Goal: Transaction & Acquisition: Purchase product/service

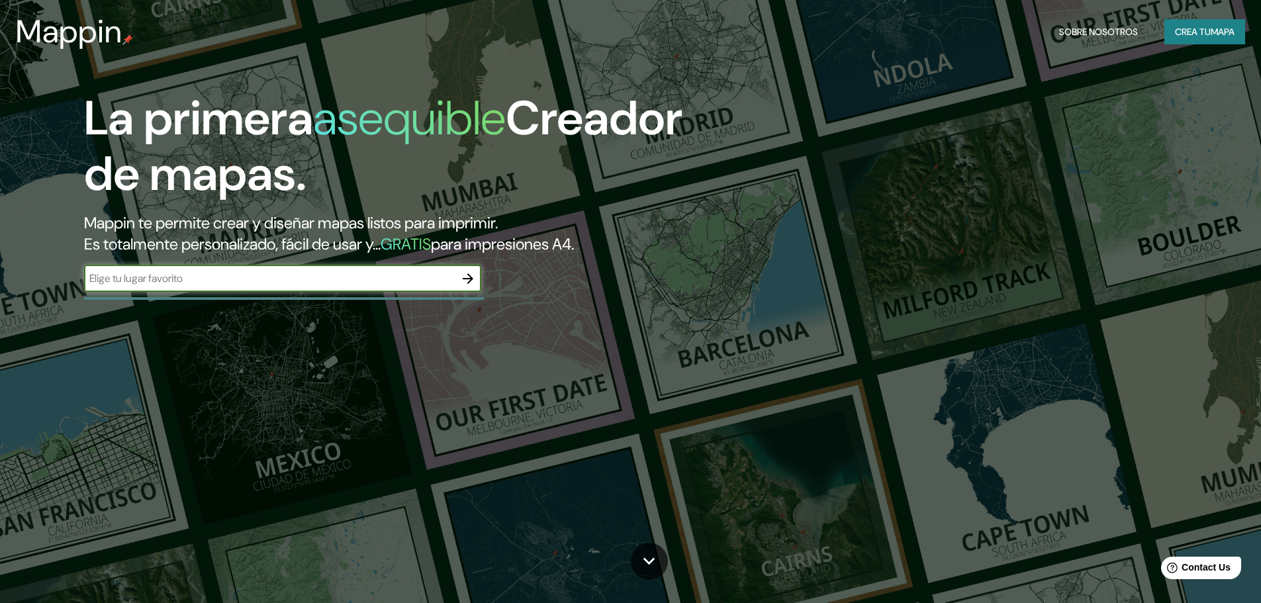
click at [293, 278] on input "text" at bounding box center [269, 278] width 371 height 15
type input "[PERSON_NAME] la real"
click at [470, 275] on icon "button" at bounding box center [468, 279] width 16 height 16
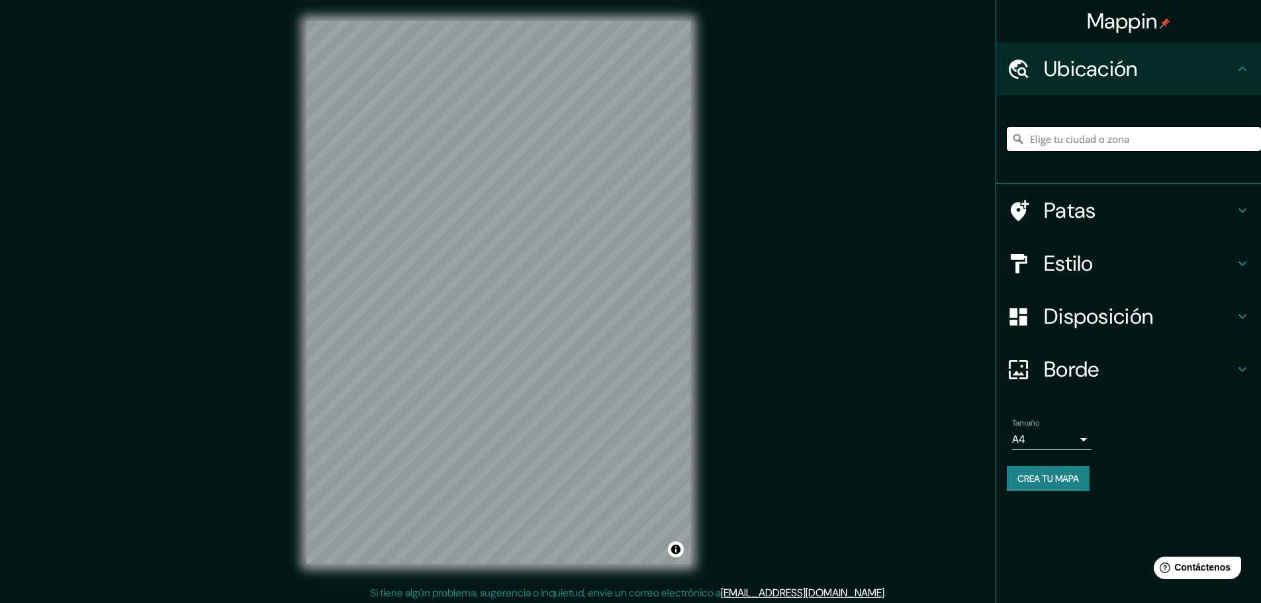
click at [1081, 144] on input "Elige tu ciudad o zona" at bounding box center [1134, 139] width 254 height 24
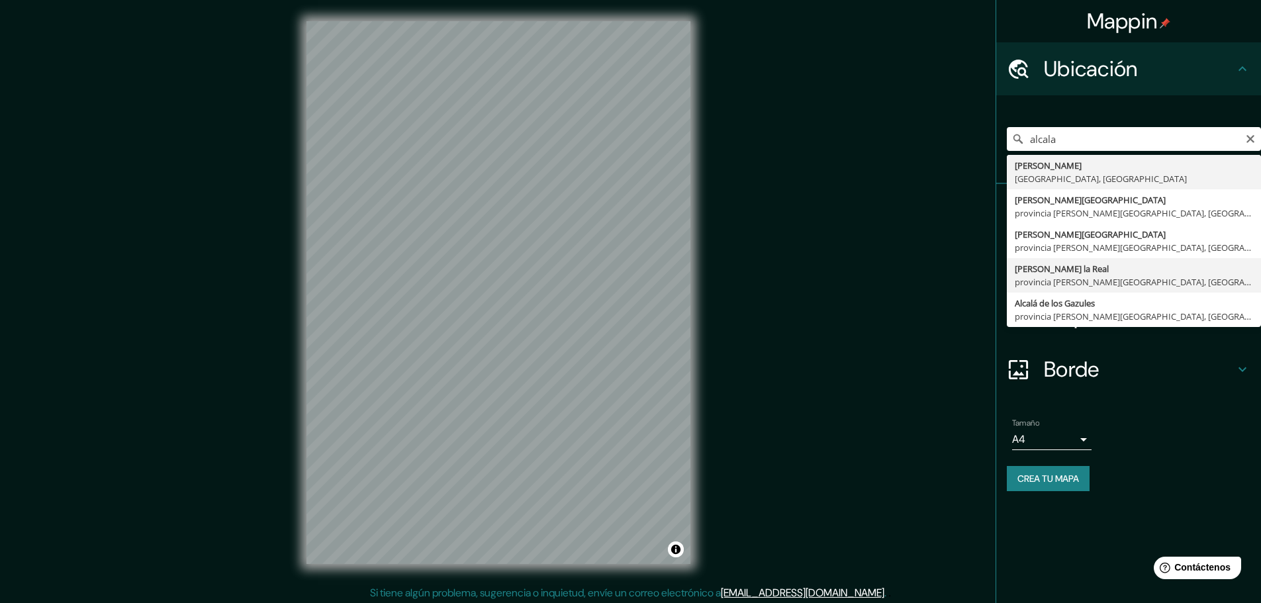
type input "[PERSON_NAME][GEOGRAPHIC_DATA], [GEOGRAPHIC_DATA][PERSON_NAME], [GEOGRAPHIC_DAT…"
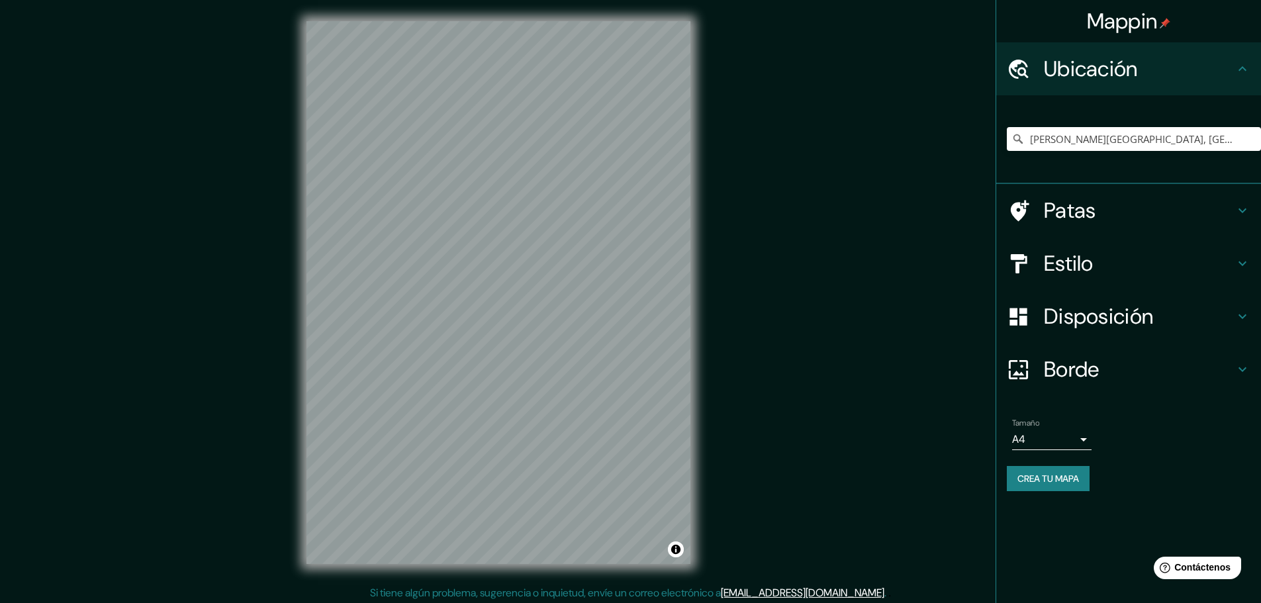
click at [1246, 256] on icon at bounding box center [1243, 264] width 16 height 16
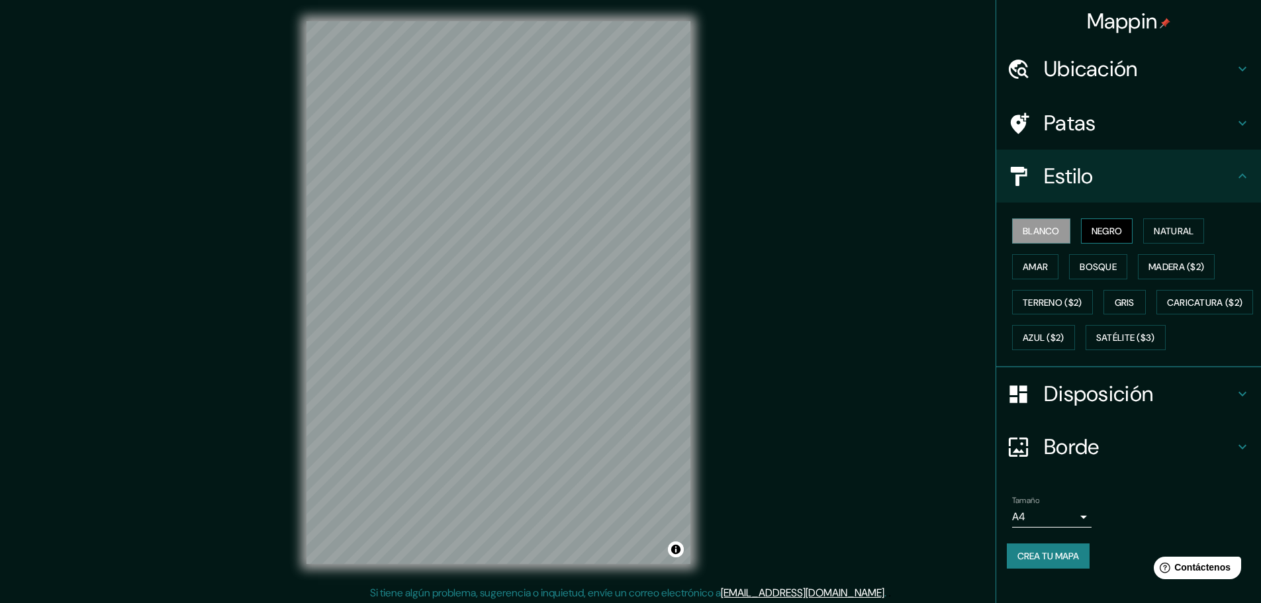
click at [1105, 236] on font "Negro" at bounding box center [1107, 231] width 31 height 12
click at [1054, 234] on button "Blanco" at bounding box center [1042, 231] width 58 height 25
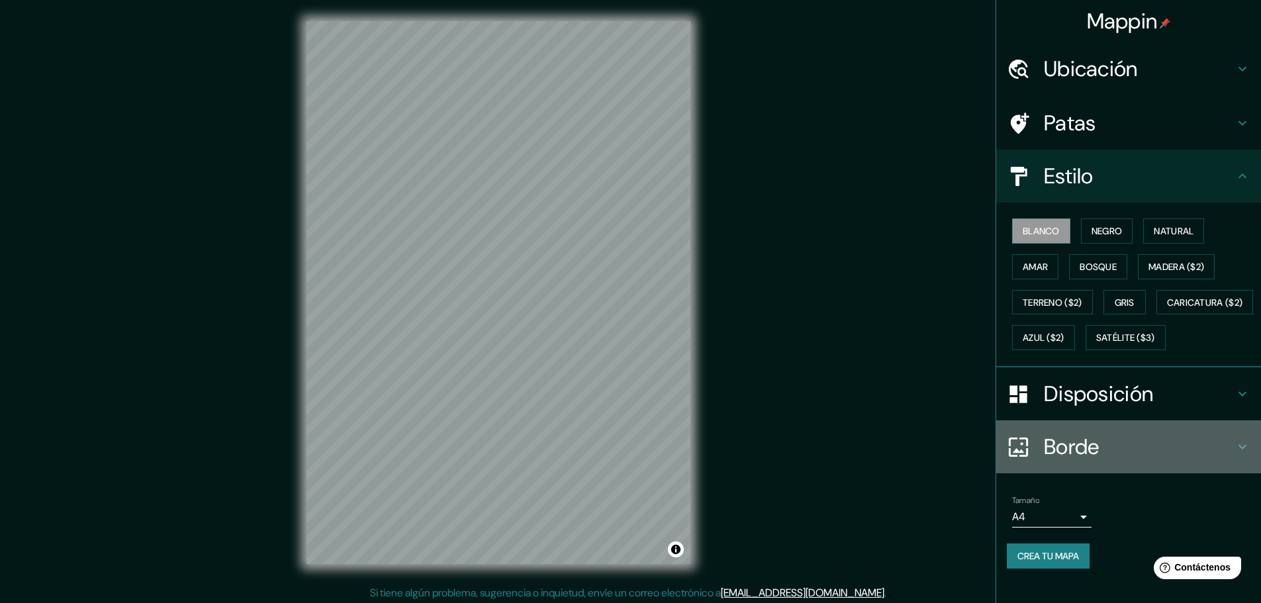
click at [1235, 455] on icon at bounding box center [1243, 447] width 16 height 16
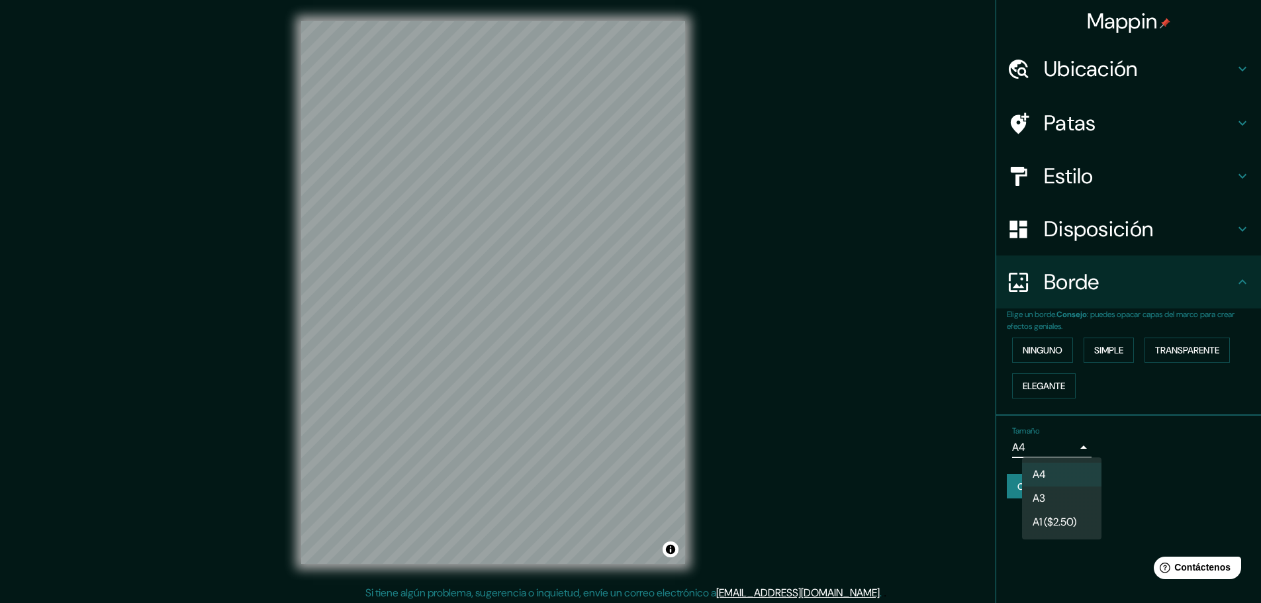
click at [1080, 448] on body "Mappin Ubicación [PERSON_NAME][GEOGRAPHIC_DATA], provincia [PERSON_NAME][GEOGRA…" at bounding box center [630, 301] width 1261 height 603
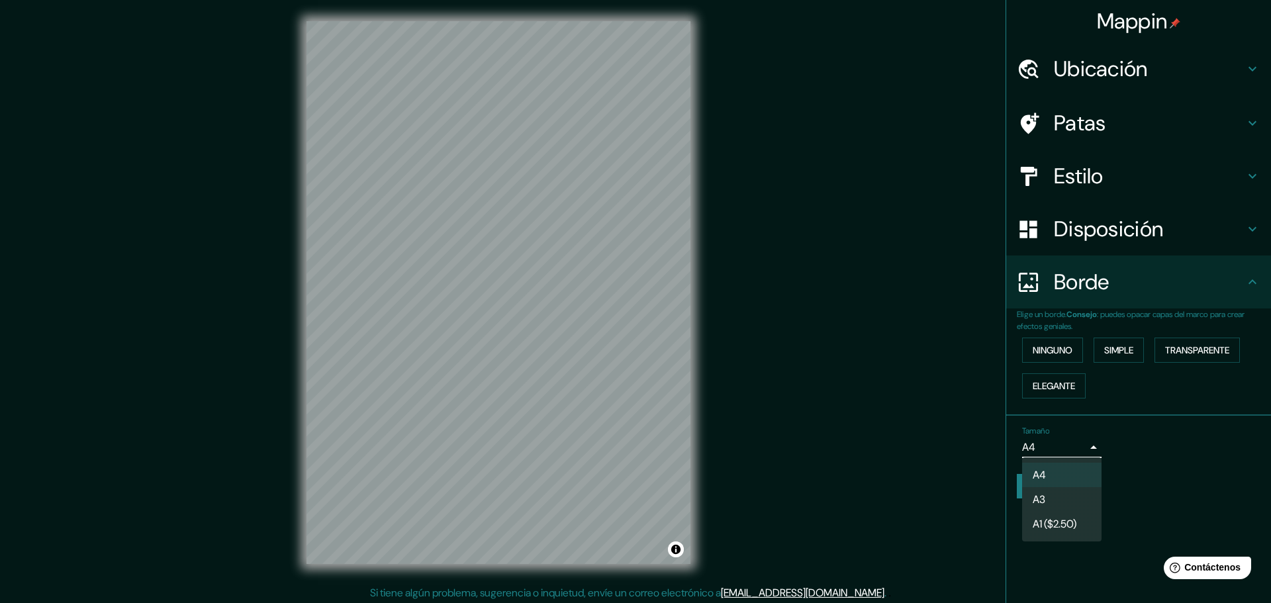
click at [1044, 503] on font "A3" at bounding box center [1039, 500] width 13 height 14
type input "a4"
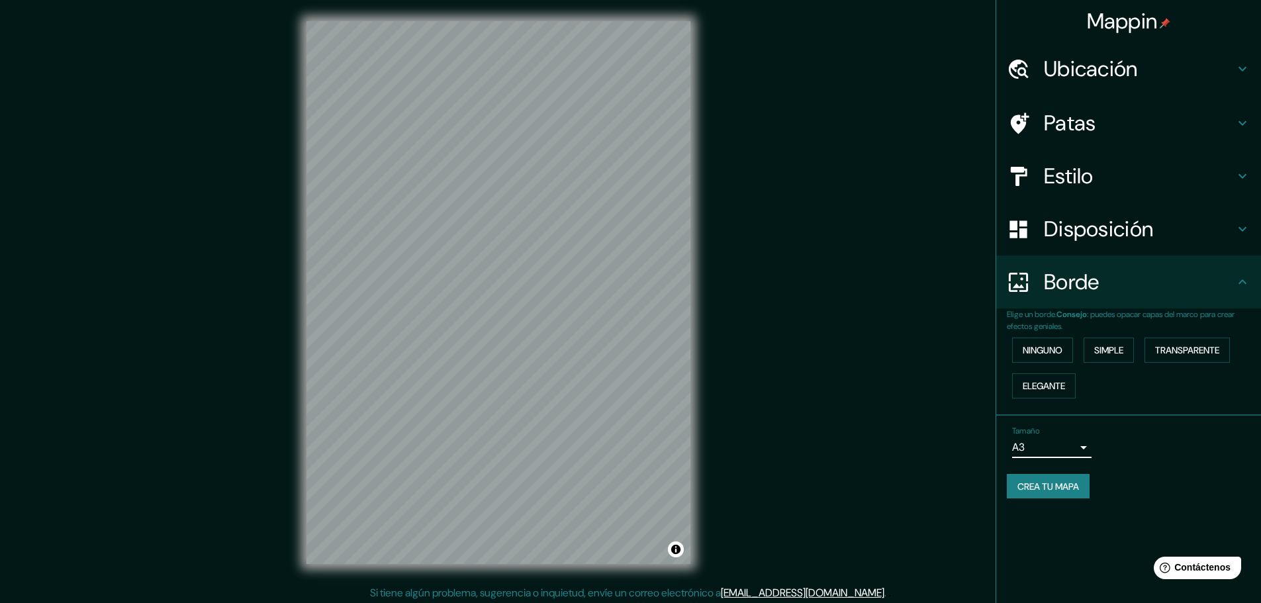
click at [1225, 171] on h4 "Estilo" at bounding box center [1139, 176] width 191 height 26
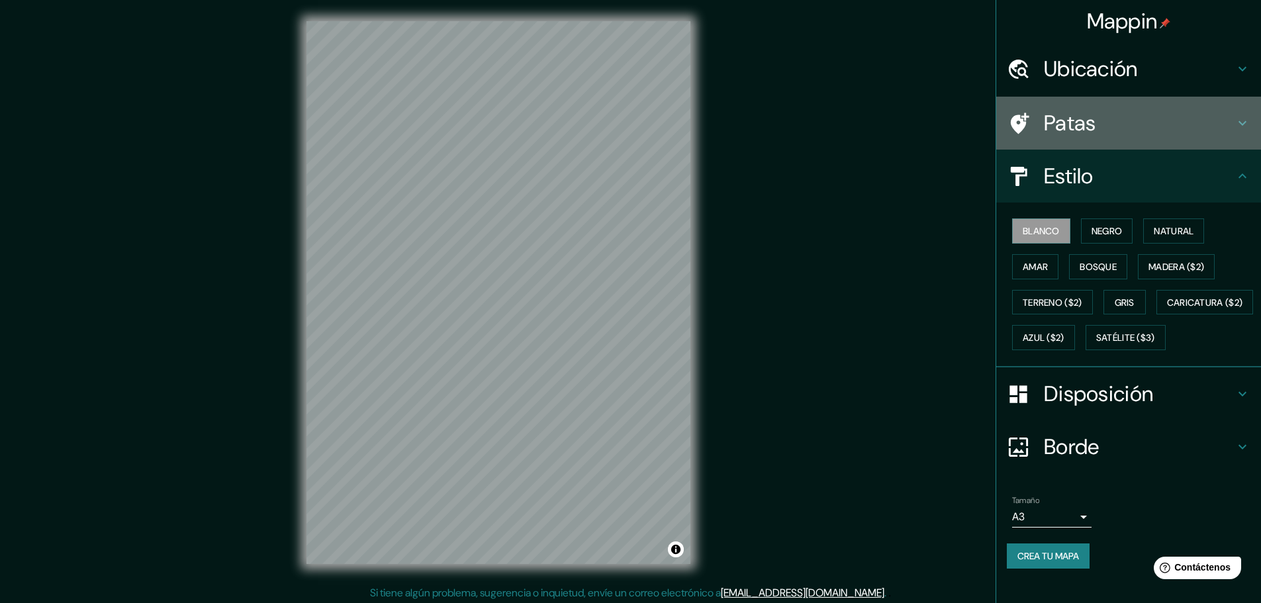
click at [1240, 126] on icon at bounding box center [1243, 123] width 16 height 16
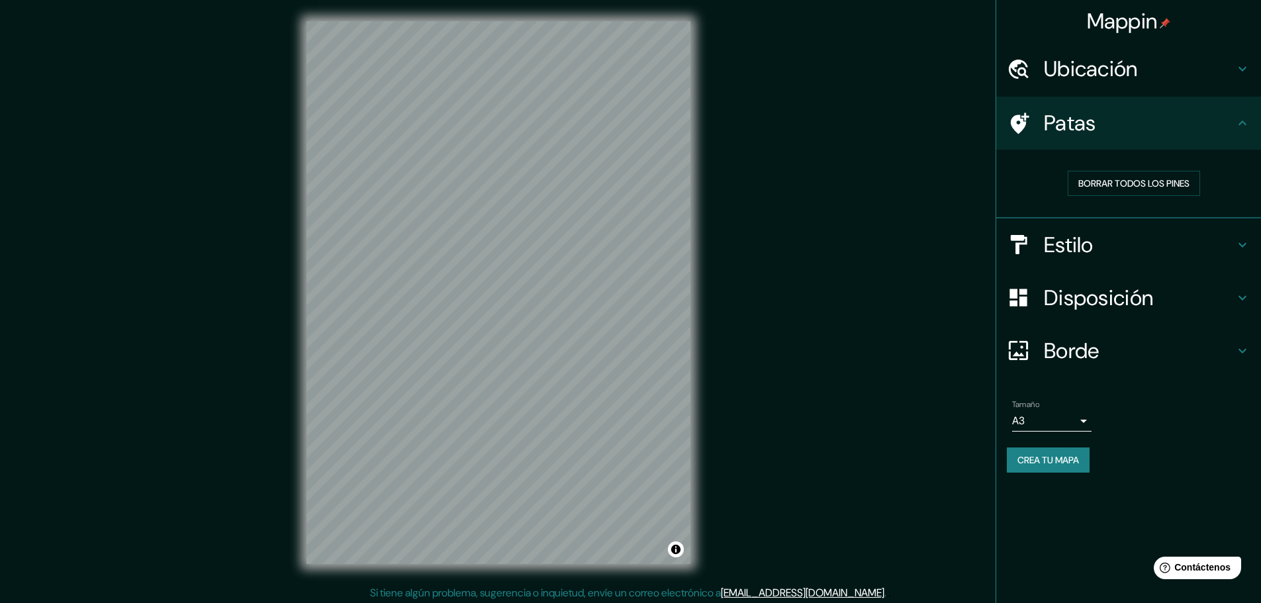
click at [1235, 123] on icon at bounding box center [1243, 123] width 16 height 16
click at [1255, 63] on div "Ubicación" at bounding box center [1129, 68] width 265 height 53
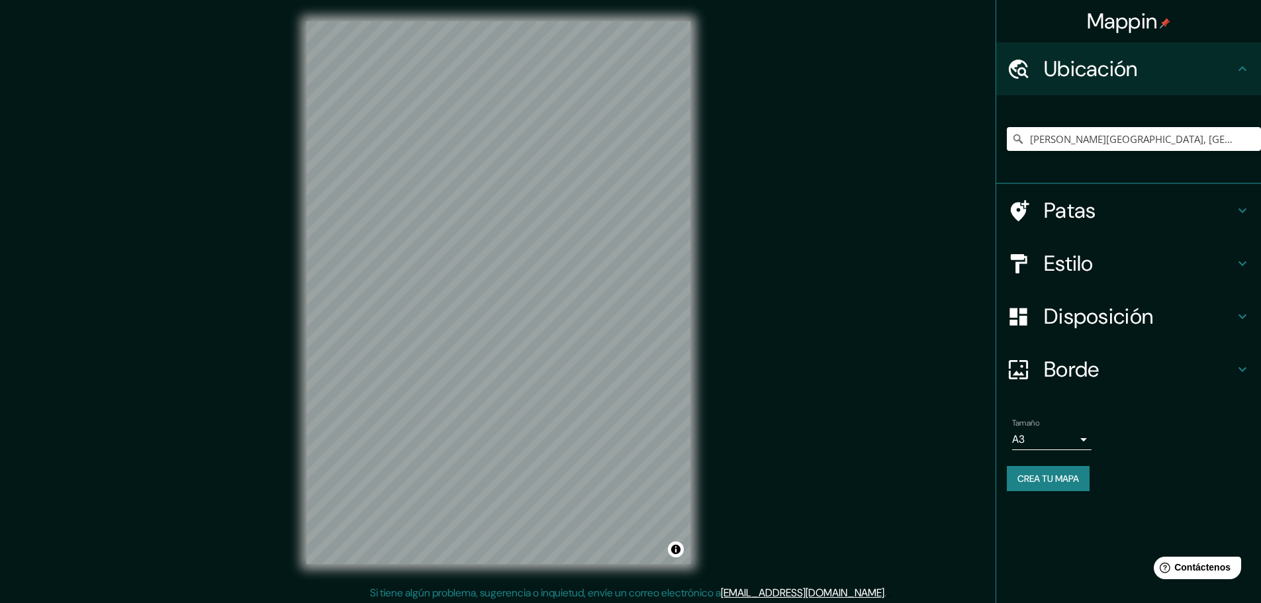
click at [1251, 64] on div "Ubicación" at bounding box center [1129, 68] width 265 height 53
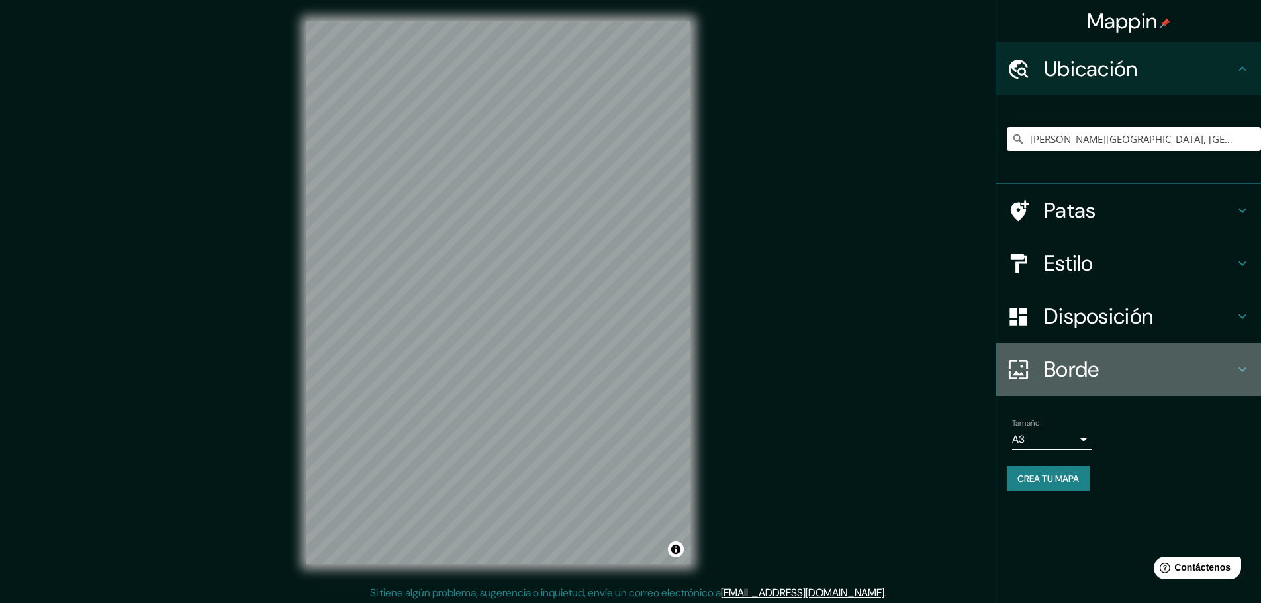
click at [1247, 367] on icon at bounding box center [1243, 370] width 16 height 16
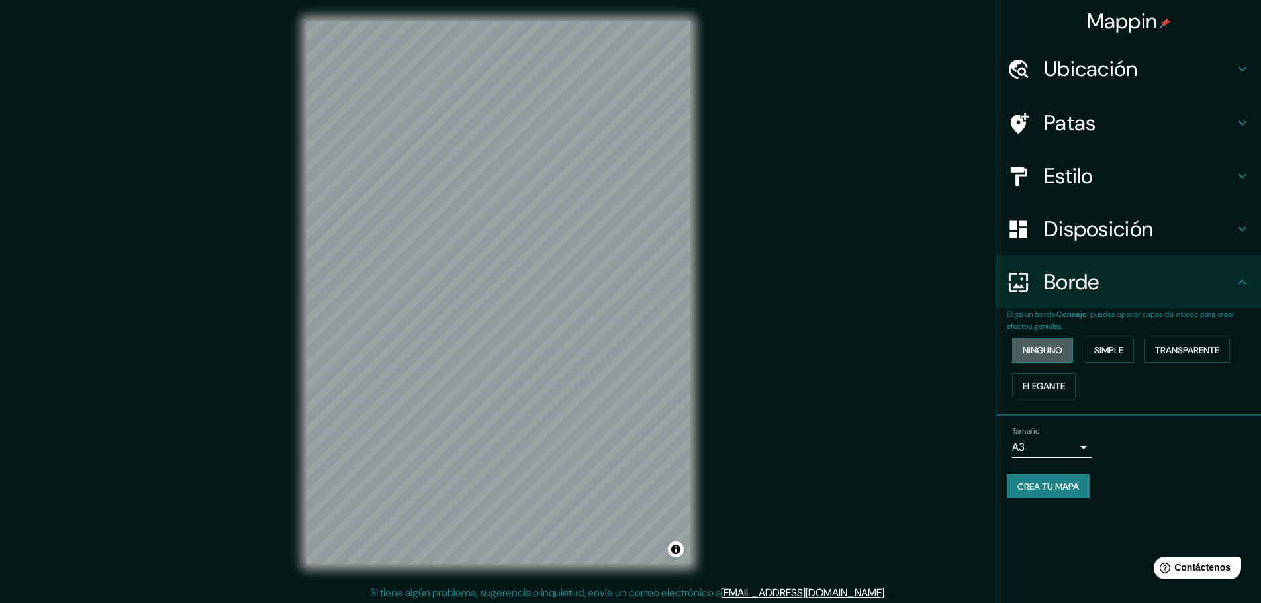
click at [1069, 352] on button "Ninguno" at bounding box center [1043, 350] width 61 height 25
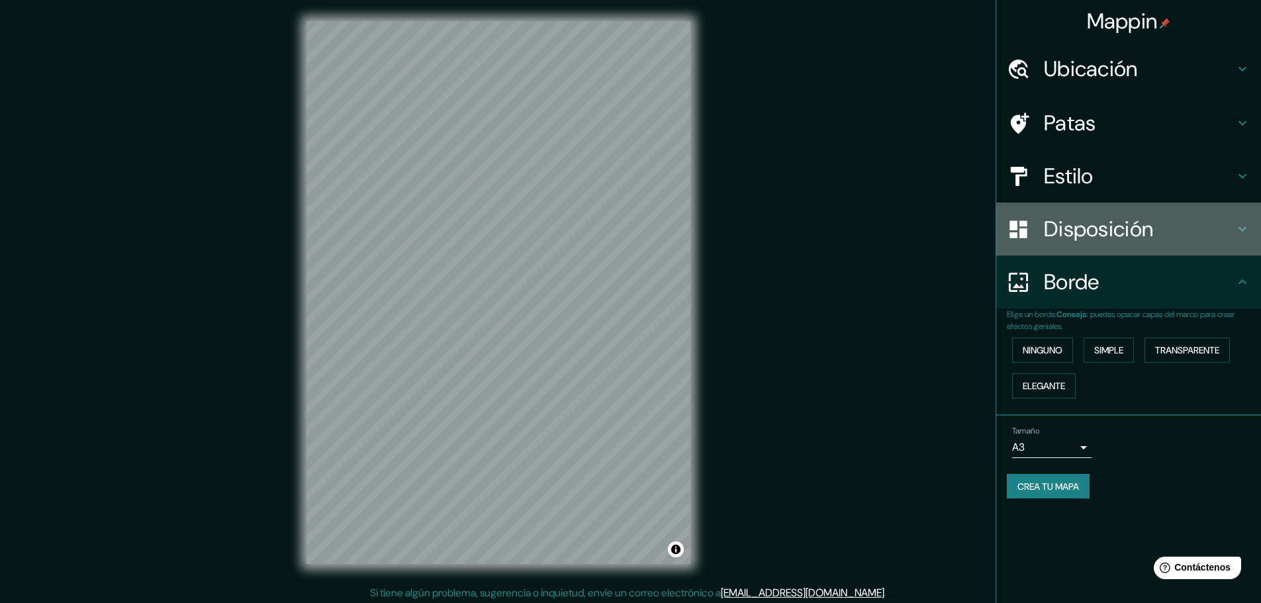
click at [1255, 224] on div "Disposición" at bounding box center [1129, 229] width 265 height 53
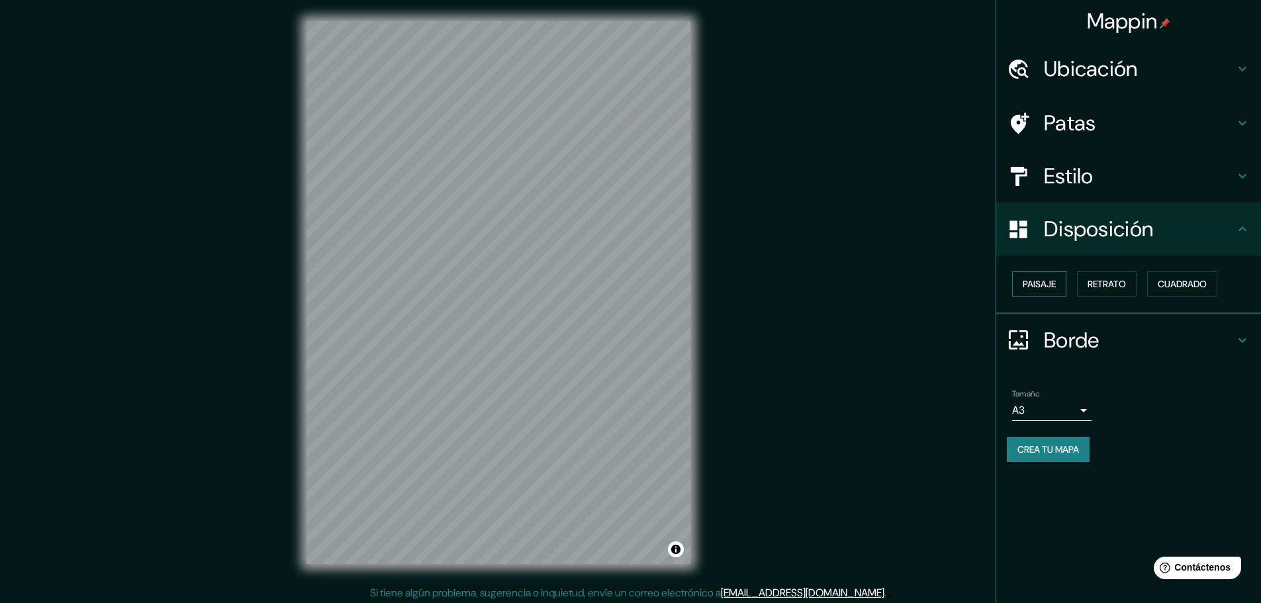
click at [1049, 283] on font "Paisaje" at bounding box center [1039, 284] width 33 height 12
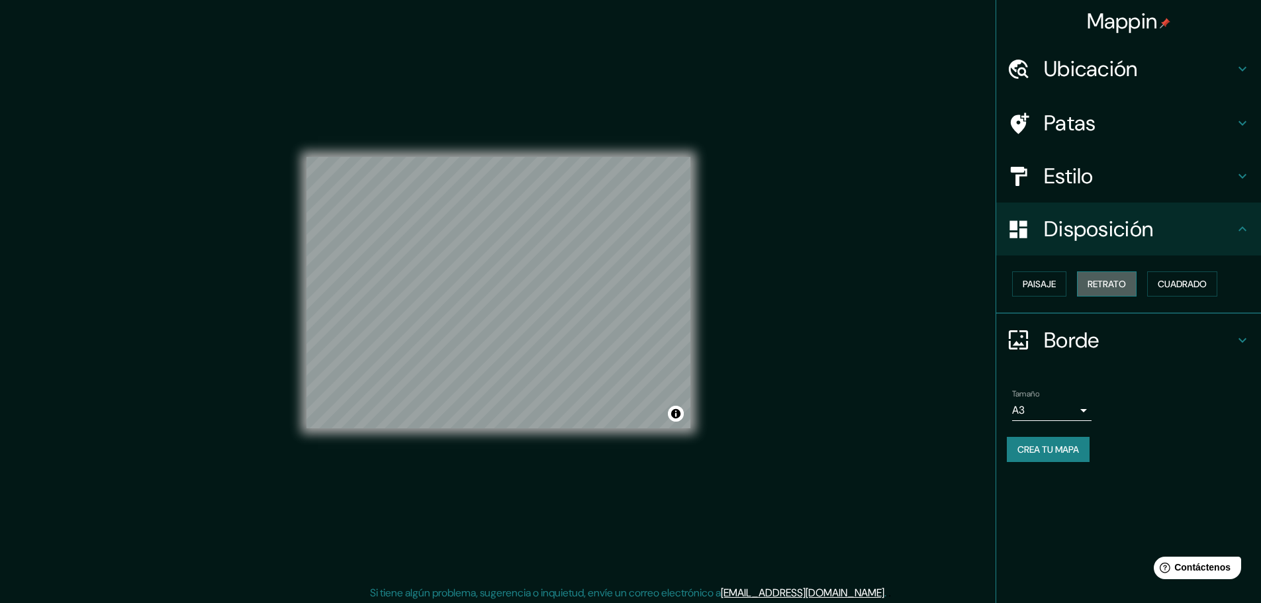
click at [1111, 282] on font "Retrato" at bounding box center [1107, 284] width 38 height 12
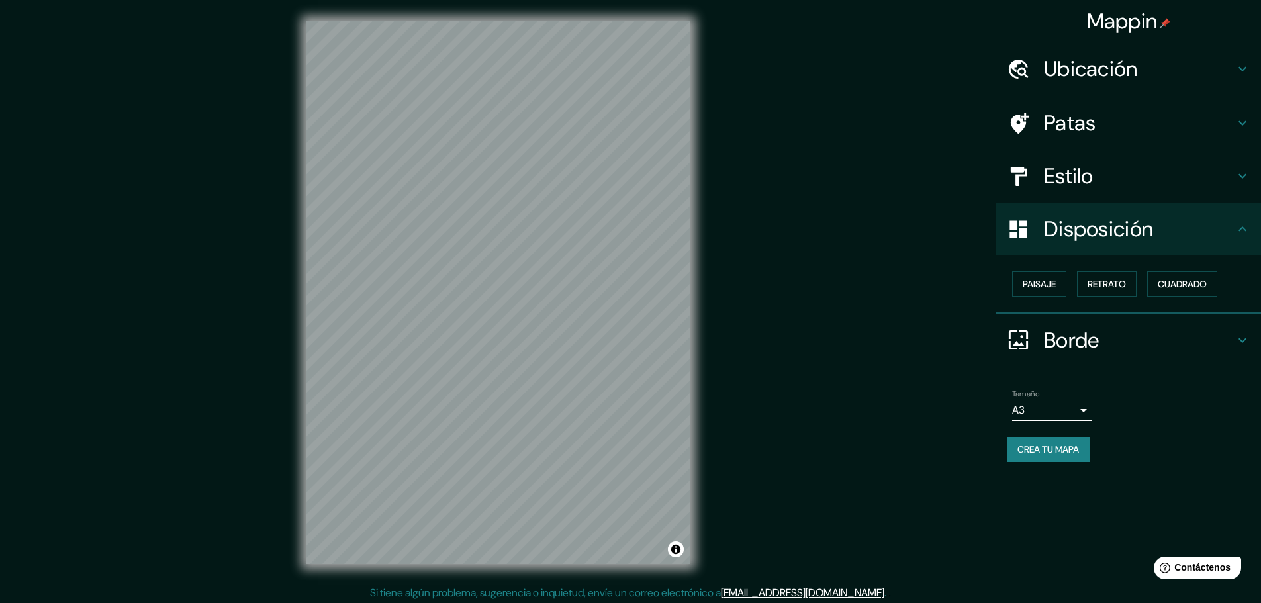
click at [1230, 166] on h4 "Estilo" at bounding box center [1139, 176] width 191 height 26
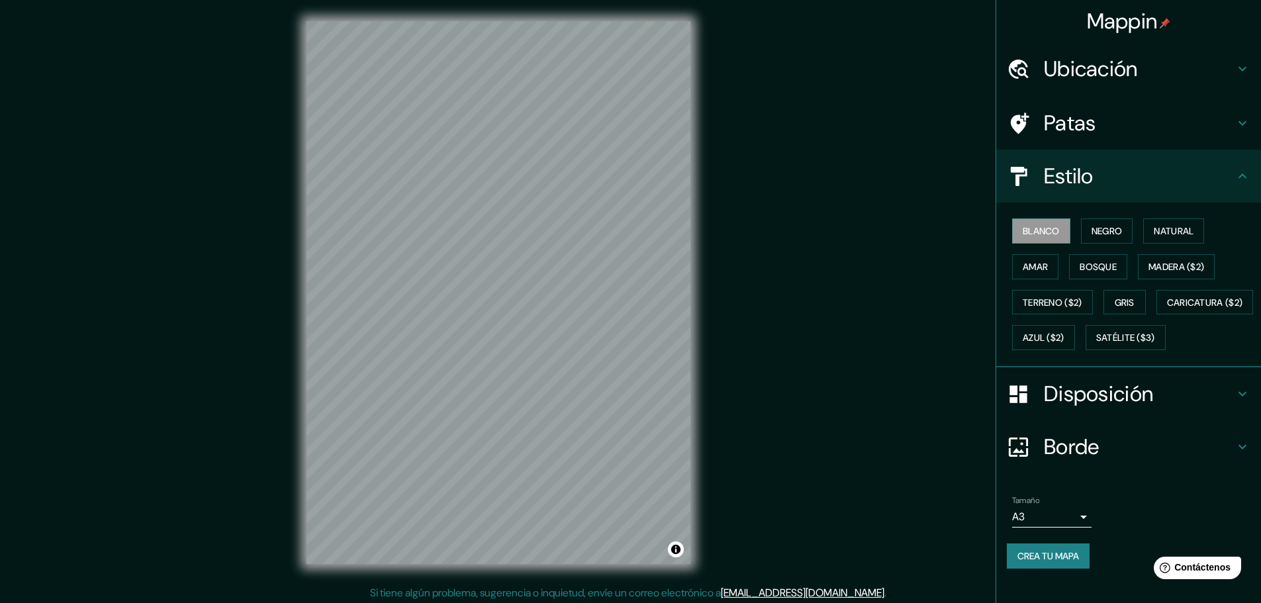
click at [1235, 116] on icon at bounding box center [1243, 123] width 16 height 16
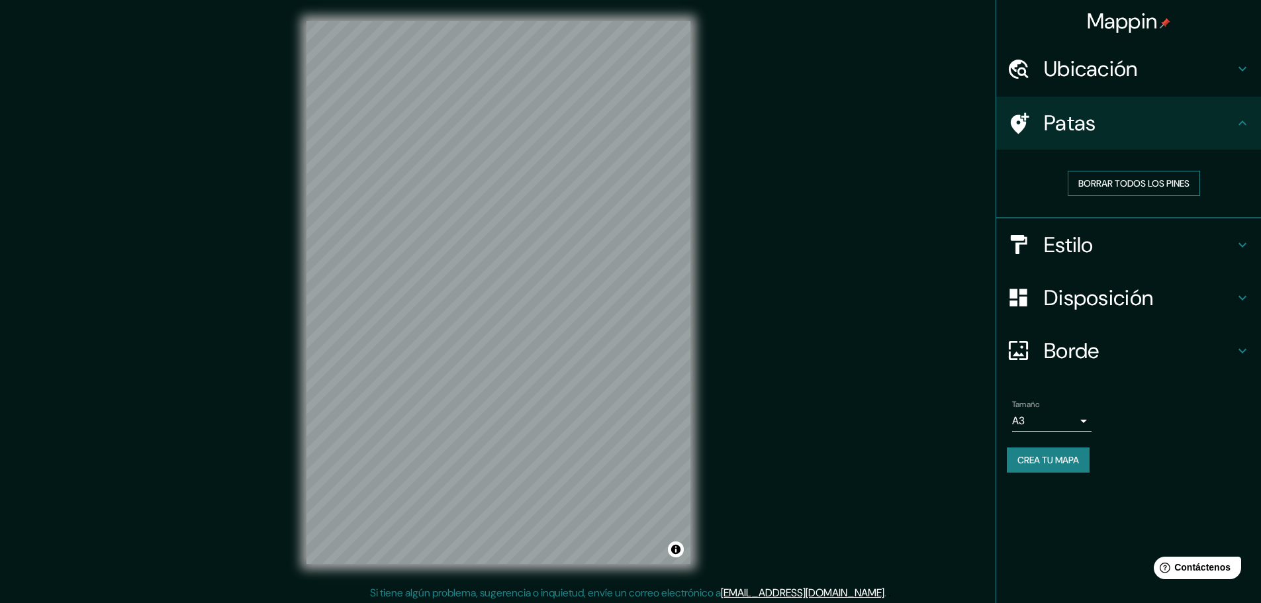
click at [1175, 185] on font "Borrar todos los pines" at bounding box center [1134, 183] width 111 height 12
